Goal: Information Seeking & Learning: Learn about a topic

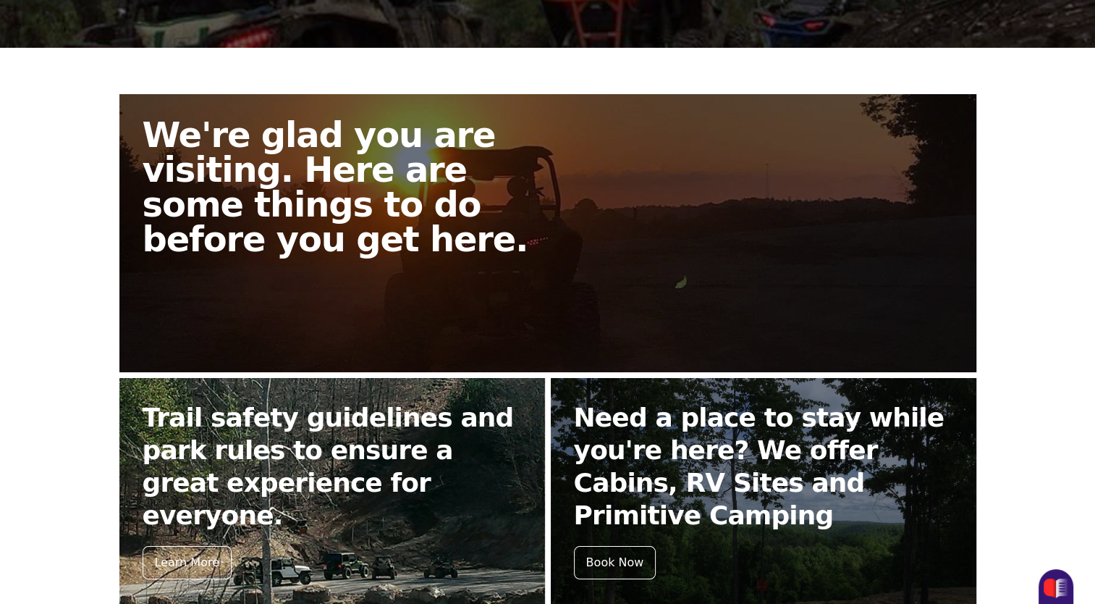
scroll to position [569, 0]
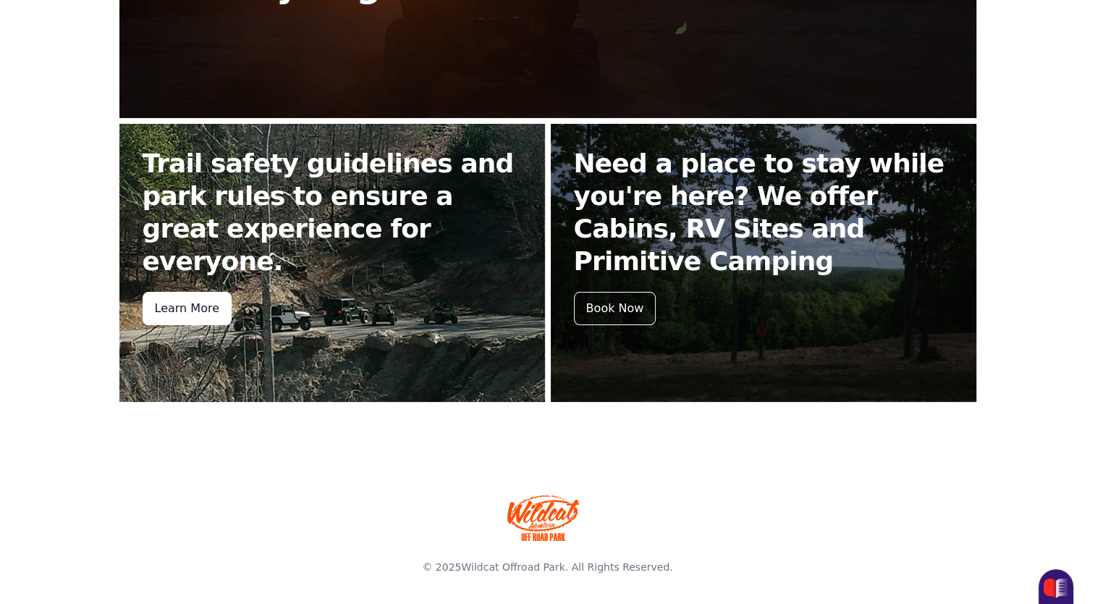
click at [192, 292] on div "Learn More" at bounding box center [187, 308] width 89 height 33
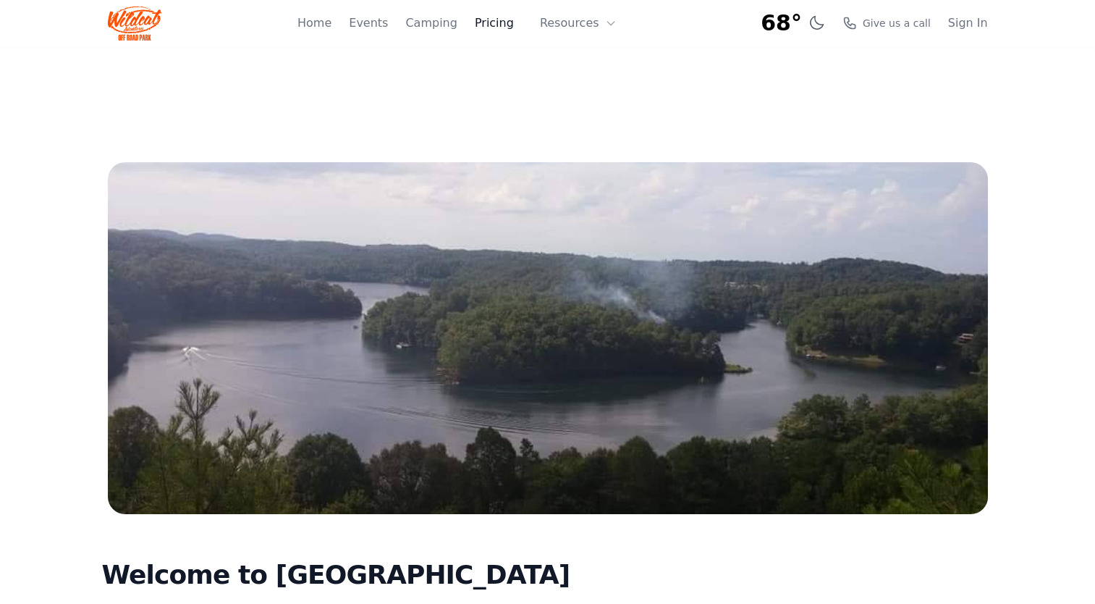
click at [486, 24] on link "Pricing" at bounding box center [494, 22] width 39 height 17
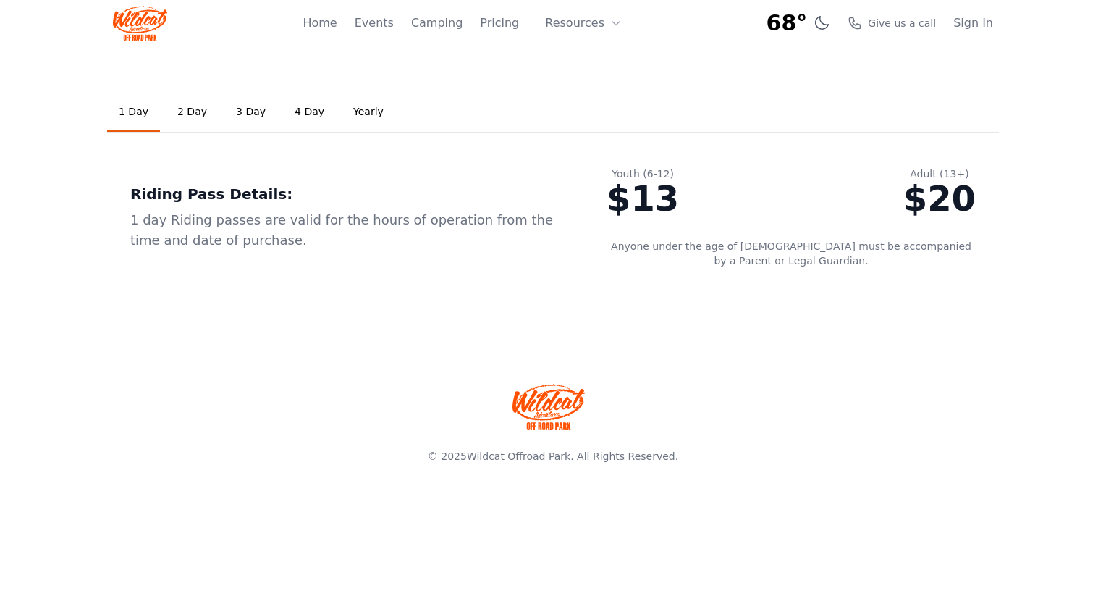
click at [185, 114] on link "2 Day" at bounding box center [192, 112] width 53 height 39
click at [127, 114] on link "1 Day" at bounding box center [133, 112] width 53 height 39
click at [196, 111] on link "2 Day" at bounding box center [192, 112] width 53 height 39
click at [246, 114] on link "3 Day" at bounding box center [250, 112] width 53 height 39
click at [193, 111] on link "2 Day" at bounding box center [192, 112] width 53 height 39
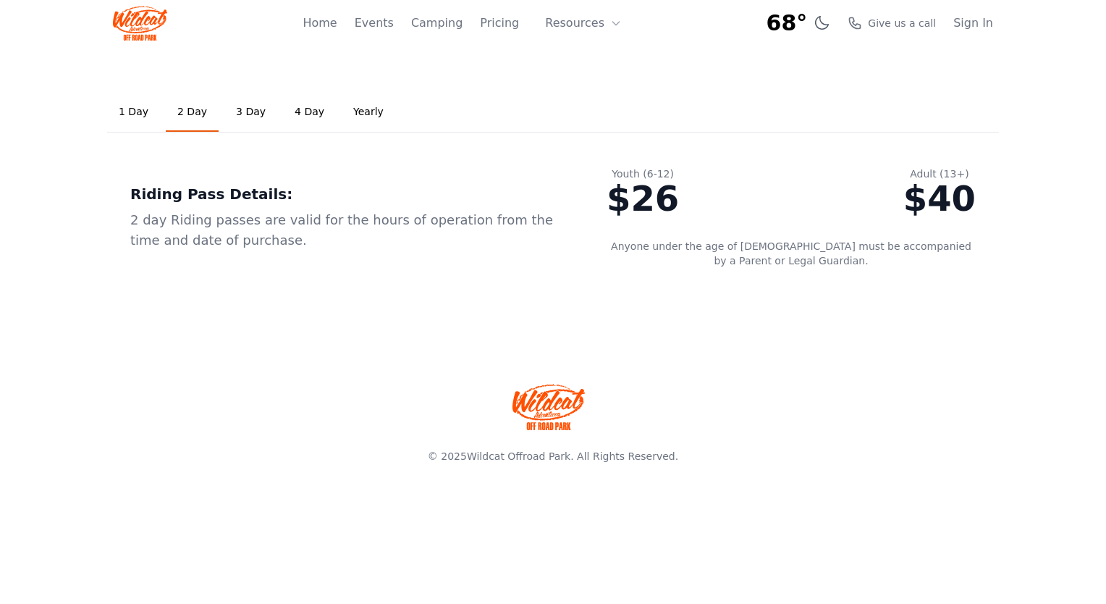
click at [292, 111] on link "4 Day" at bounding box center [309, 112] width 53 height 39
click at [353, 111] on link "Yearly" at bounding box center [369, 112] width 54 height 39
click at [129, 110] on link "1 Day" at bounding box center [133, 112] width 53 height 39
click at [294, 110] on link "4 Day" at bounding box center [309, 112] width 53 height 39
click at [137, 111] on link "1 Day" at bounding box center [133, 112] width 53 height 39
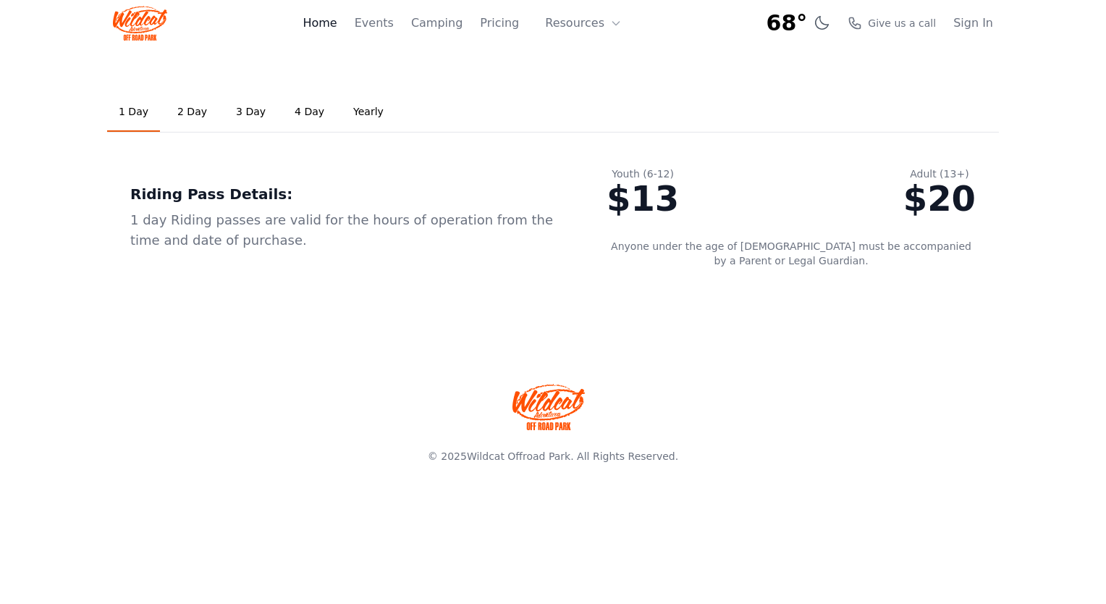
click at [337, 28] on link "Home" at bounding box center [320, 22] width 34 height 17
